Goal: Transaction & Acquisition: Download file/media

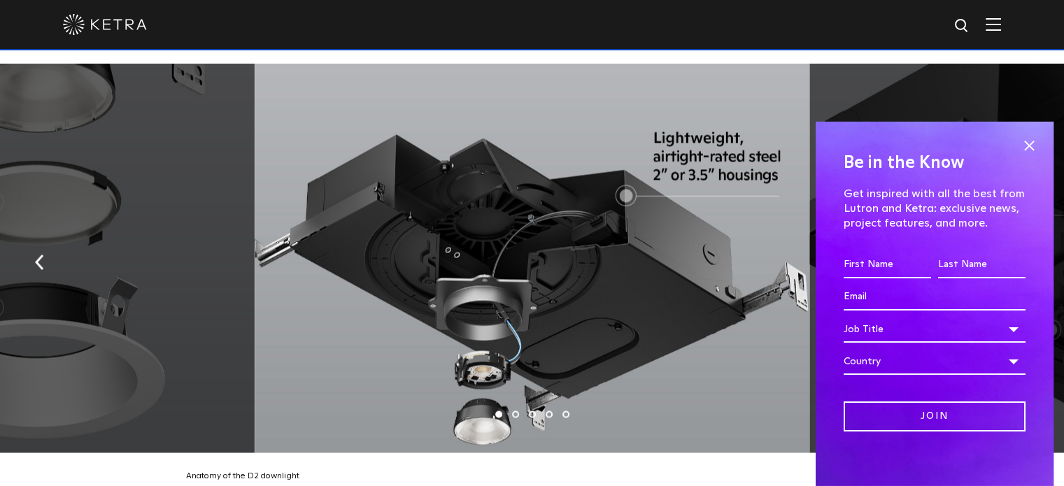
scroll to position [2302, 0]
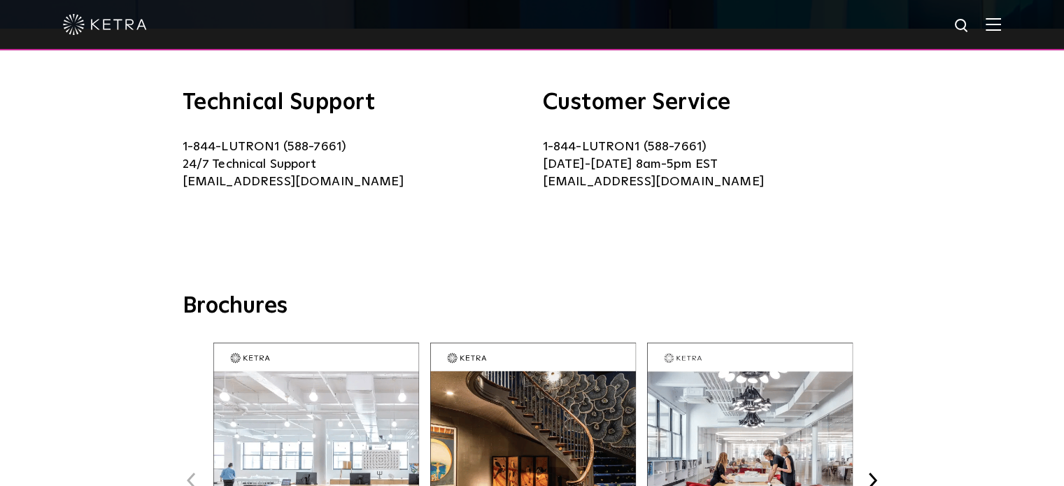
scroll to position [140, 0]
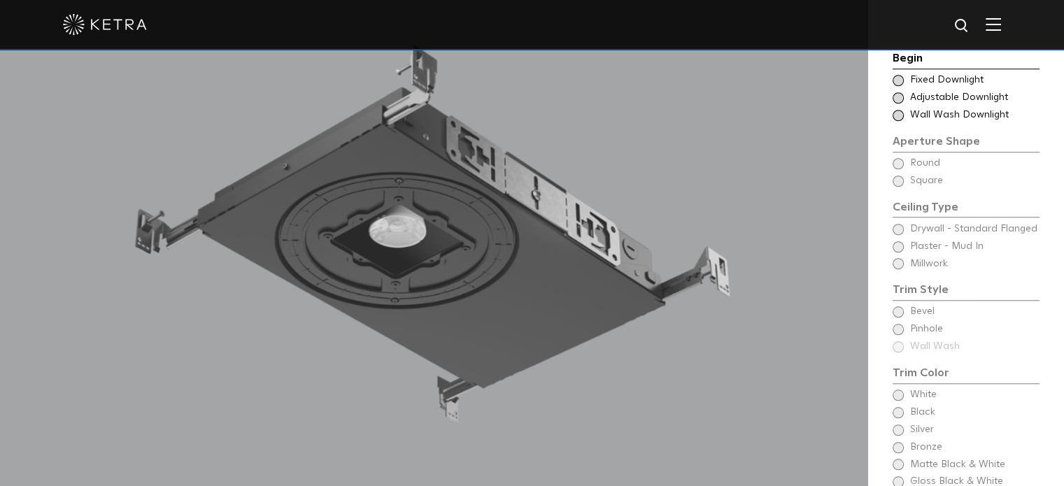
scroll to position [1189, 0]
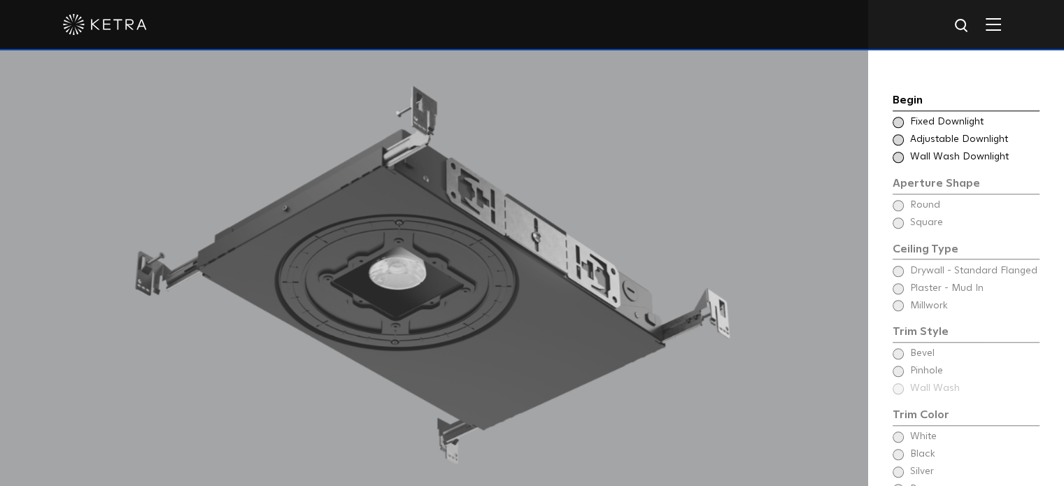
click at [904, 115] on div "Choose Aperture Shape Fixed Downlight" at bounding box center [966, 122] width 147 height 14
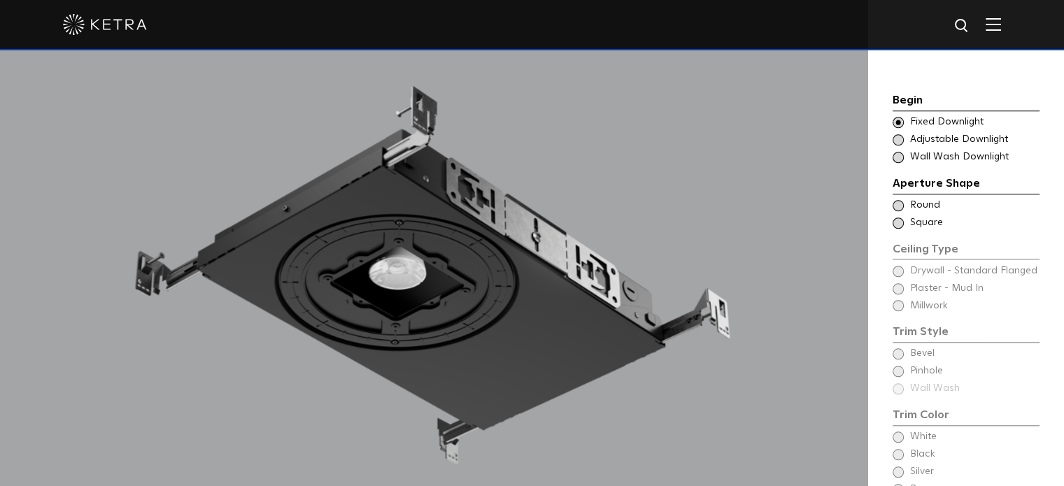
click at [899, 218] on span at bounding box center [898, 223] width 11 height 11
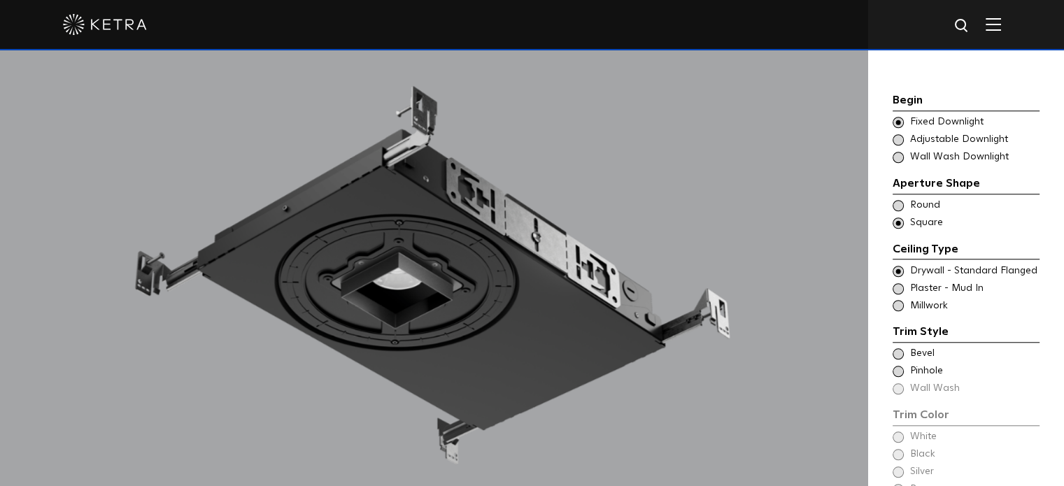
click at [897, 300] on span at bounding box center [898, 305] width 11 height 11
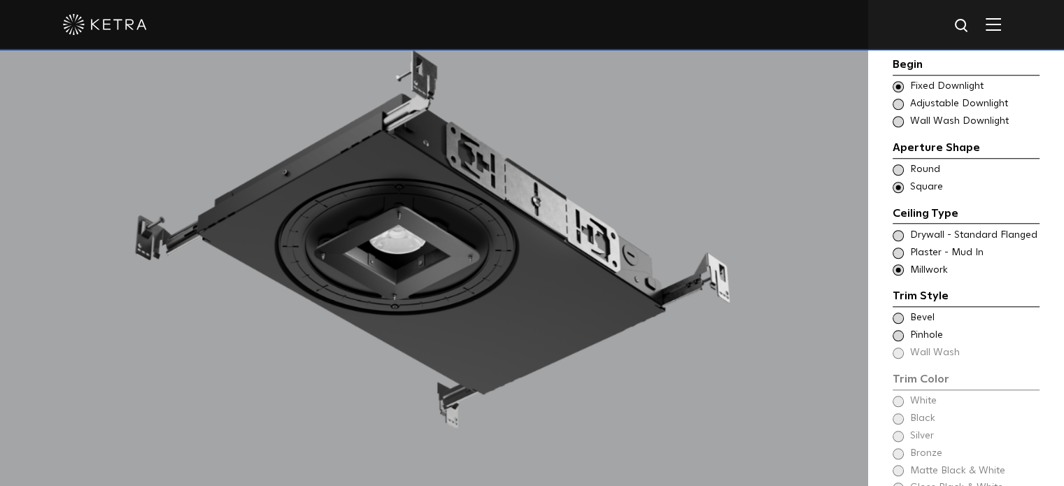
scroll to position [1329, 0]
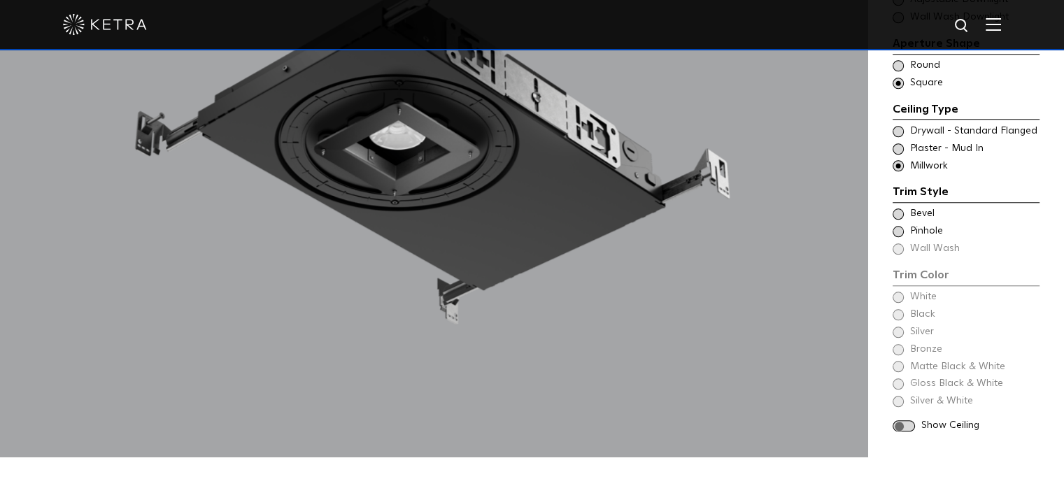
click at [897, 208] on span at bounding box center [898, 213] width 11 height 11
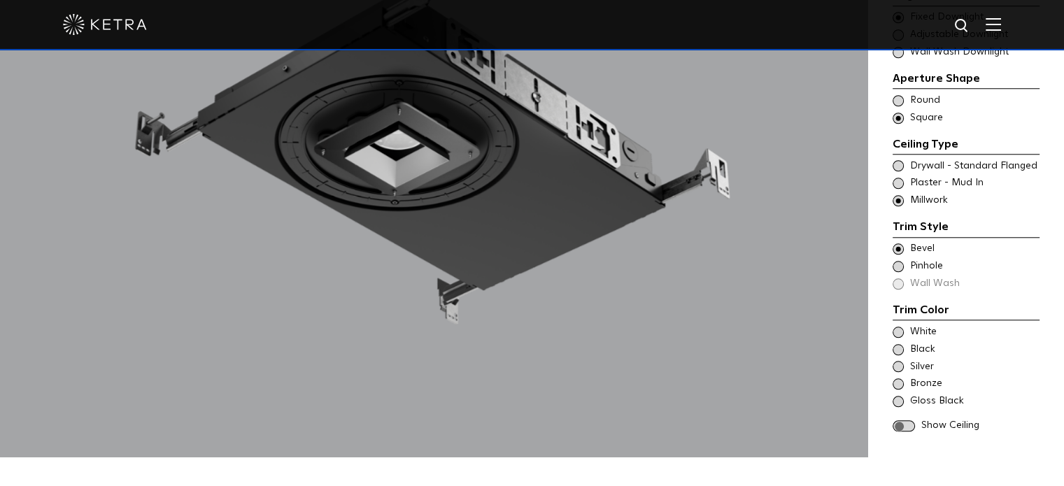
click at [900, 344] on span at bounding box center [898, 349] width 11 height 11
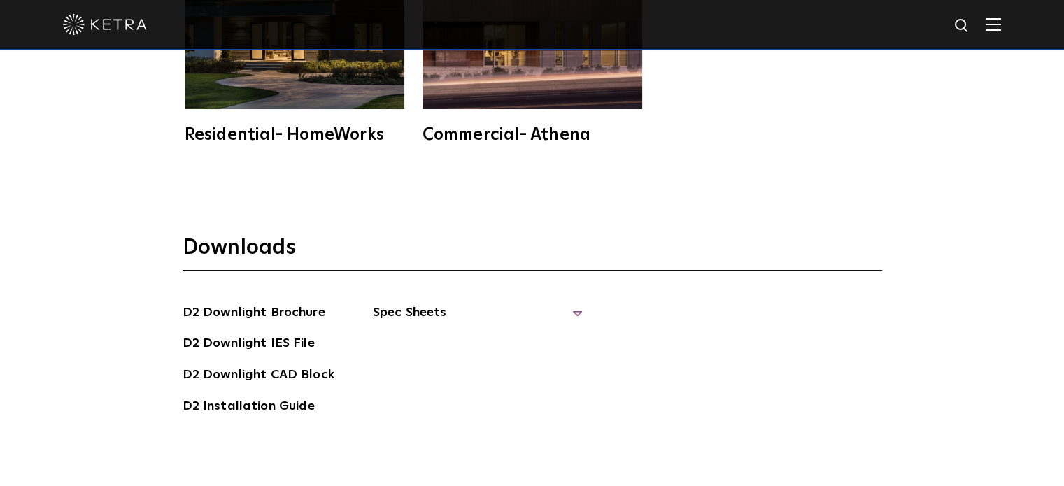
scroll to position [3498, 0]
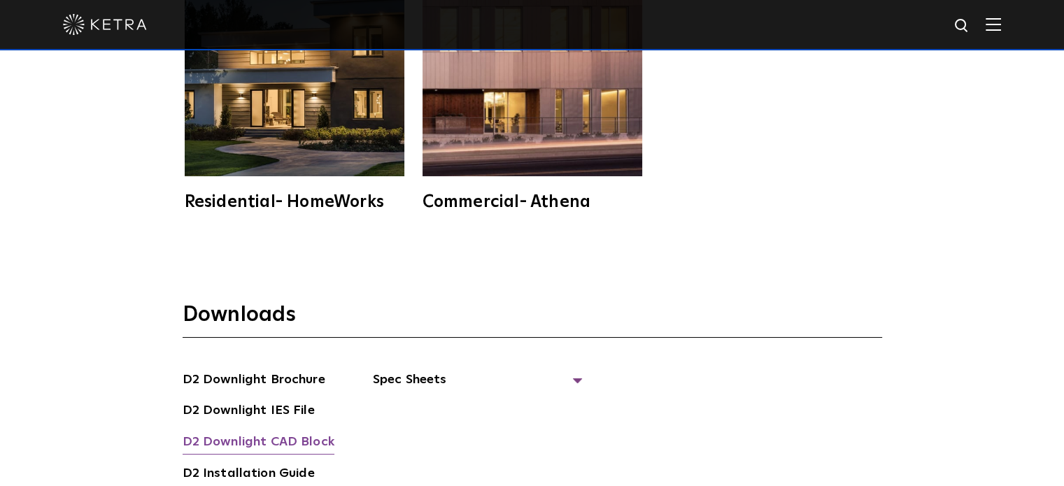
click at [282, 432] on link "D2 Downlight CAD Block" at bounding box center [259, 443] width 152 height 22
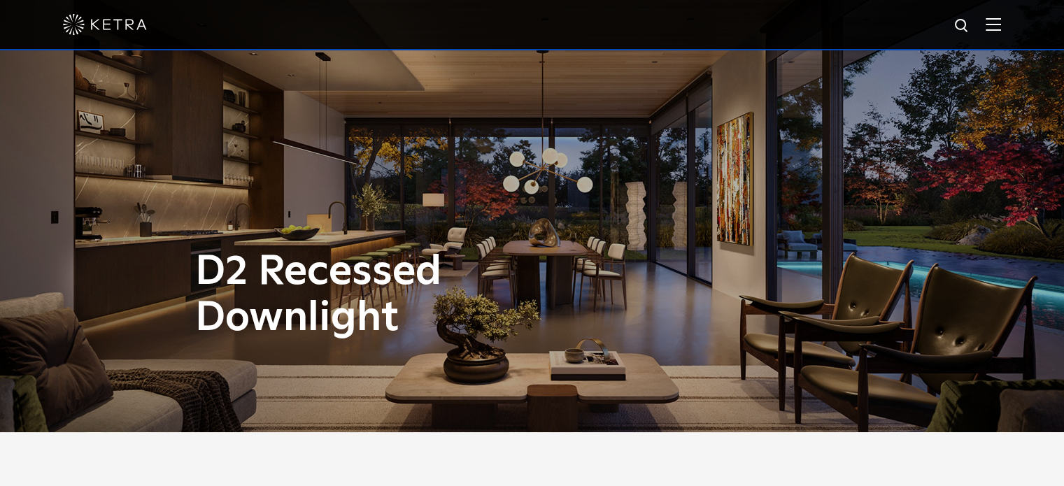
scroll to position [0, 0]
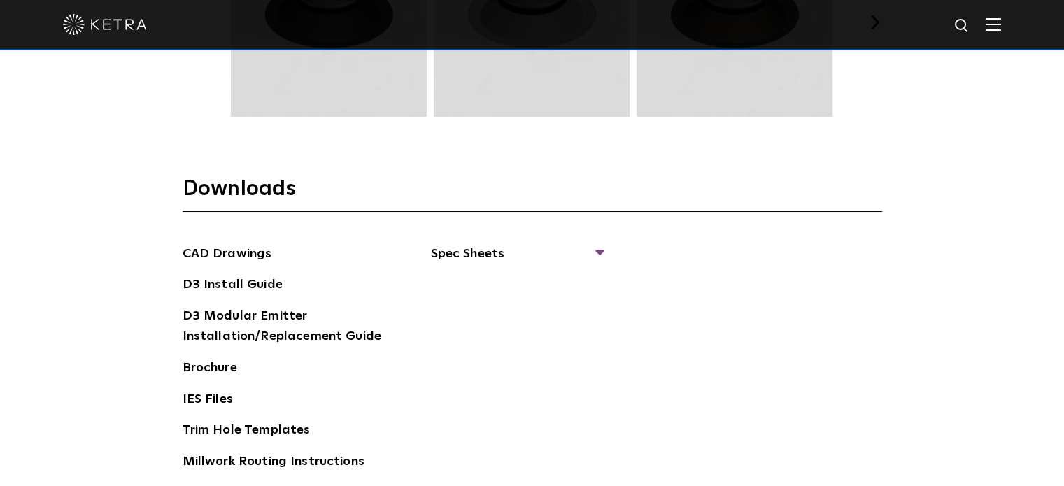
scroll to position [2099, 0]
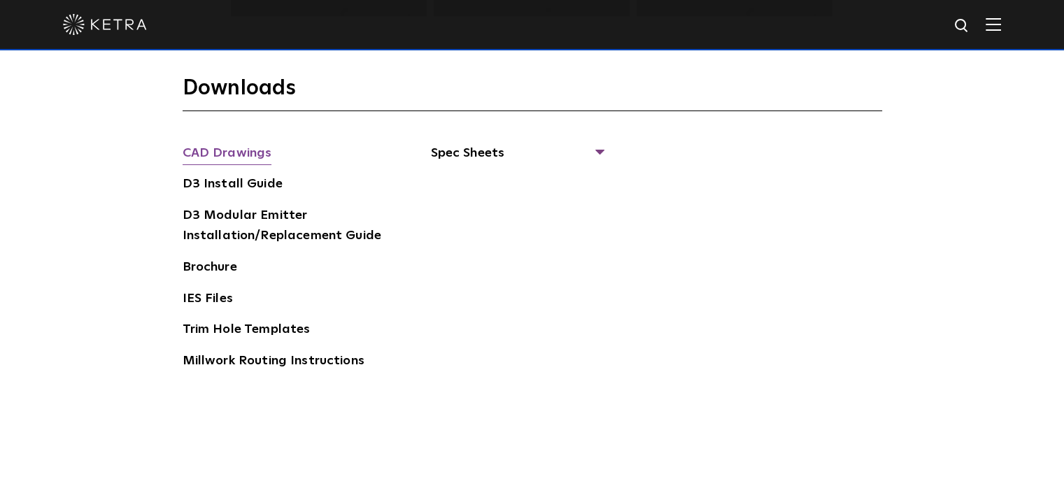
click at [241, 151] on link "CAD Drawings" at bounding box center [228, 154] width 90 height 22
